Goal: Go to known website: Access a specific website the user already knows

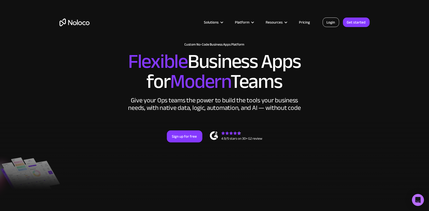
click at [331, 22] on link "Login" at bounding box center [331, 23] width 17 height 10
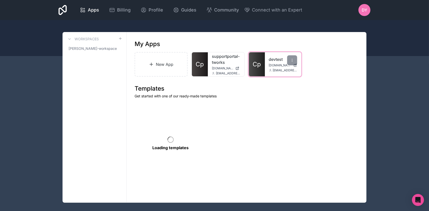
click at [259, 67] on span "Cp" at bounding box center [257, 64] width 8 height 8
